Goal: Register for event/course

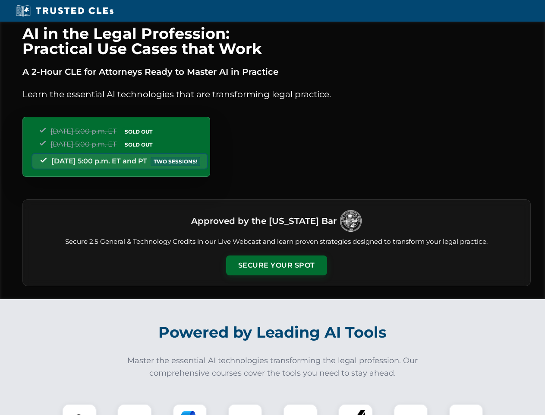
click at [276, 265] on button "Secure Your Spot" at bounding box center [276, 265] width 101 height 20
click at [79, 409] on img at bounding box center [79, 420] width 25 height 25
